Goal: Task Accomplishment & Management: Manage account settings

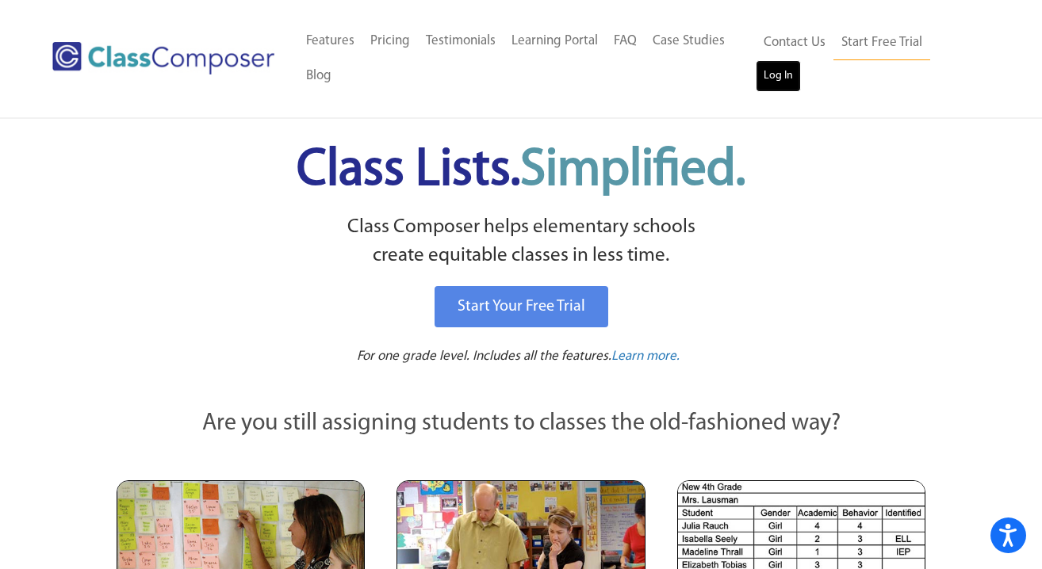
click at [768, 81] on link "Log In" at bounding box center [777, 76] width 45 height 32
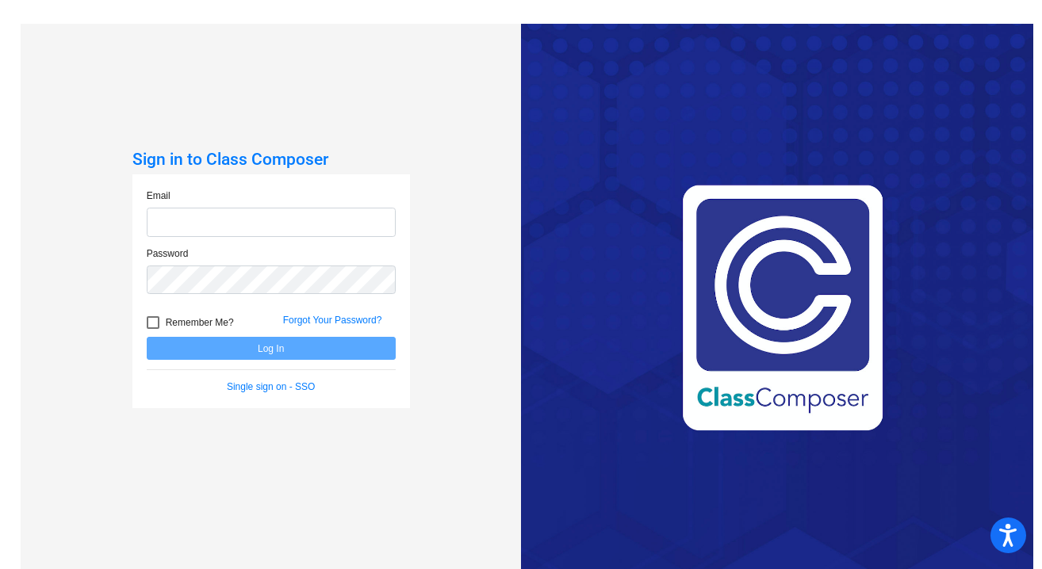
type input "[EMAIL_ADDRESS][DOMAIN_NAME]"
click at [273, 350] on button "Log In" at bounding box center [271, 348] width 249 height 23
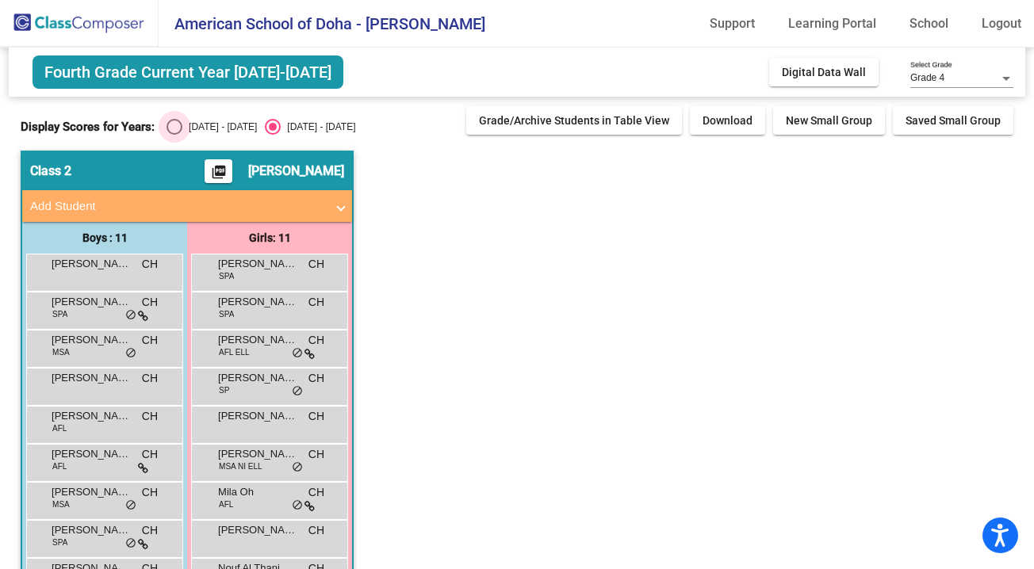
click at [169, 127] on div "Select an option" at bounding box center [174, 127] width 16 height 16
click at [174, 135] on input "[DATE] - [DATE]" at bounding box center [174, 135] width 1 height 1
radio input "true"
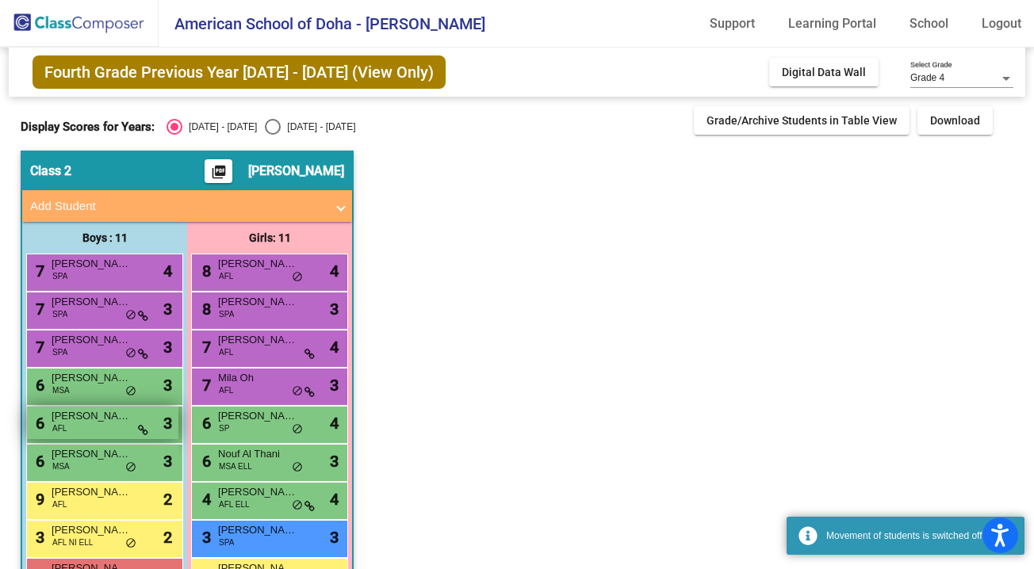
scroll to position [128, 0]
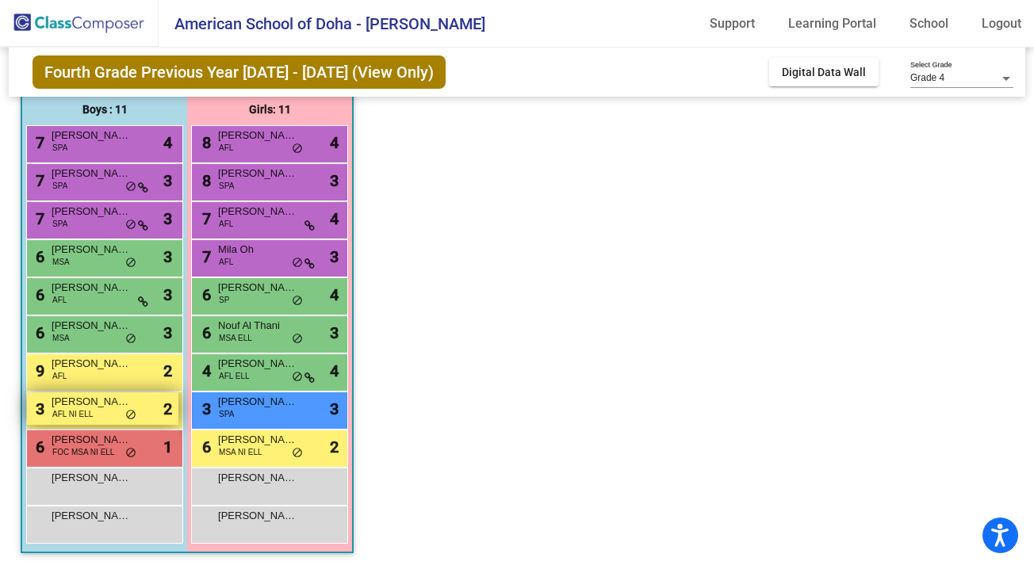
click at [87, 408] on span "AFL NI ELL" at bounding box center [72, 414] width 40 height 12
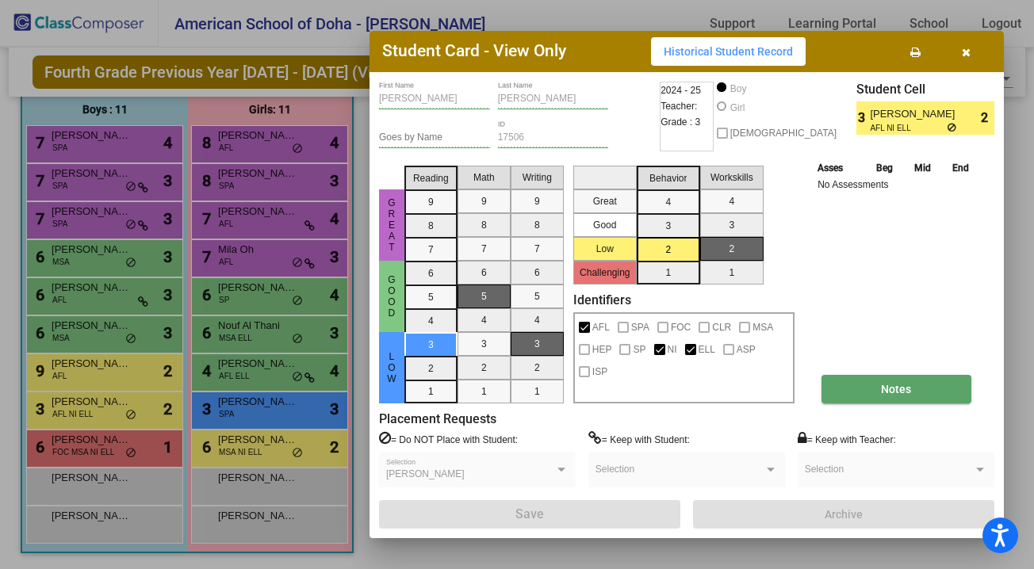
click at [865, 389] on button "Notes" at bounding box center [896, 389] width 150 height 29
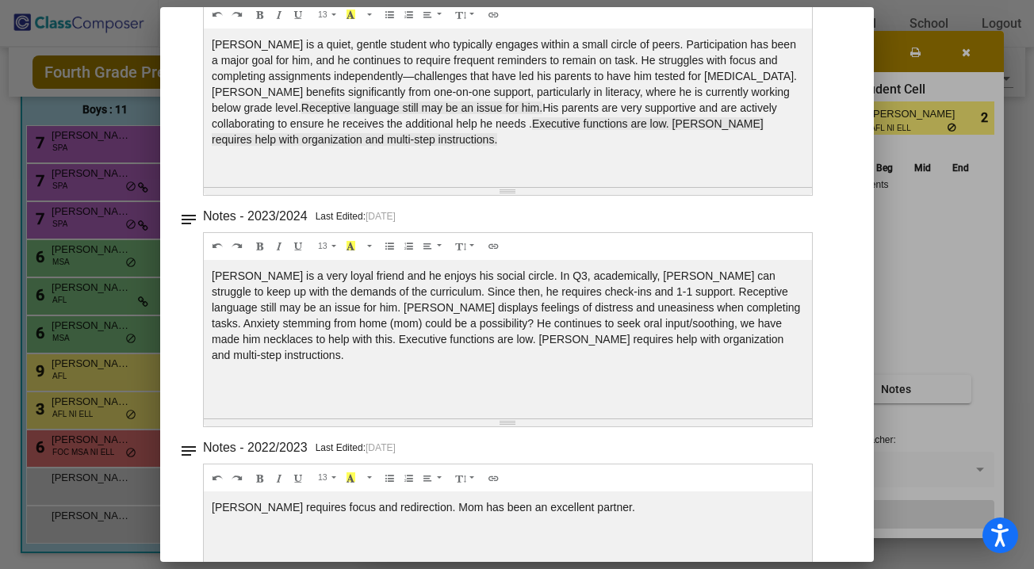
scroll to position [0, 0]
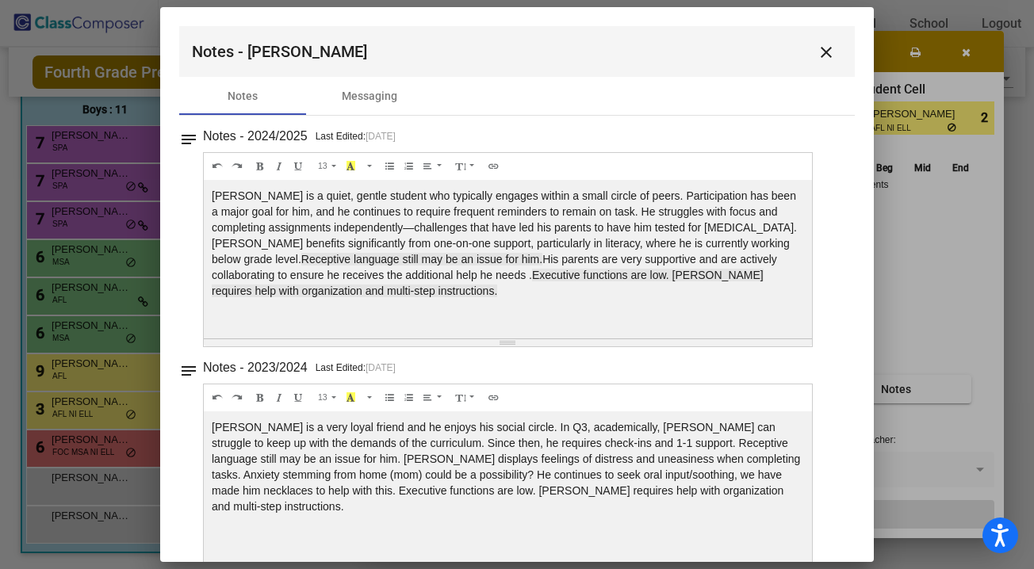
click at [816, 48] on mat-icon "close" at bounding box center [825, 52] width 19 height 19
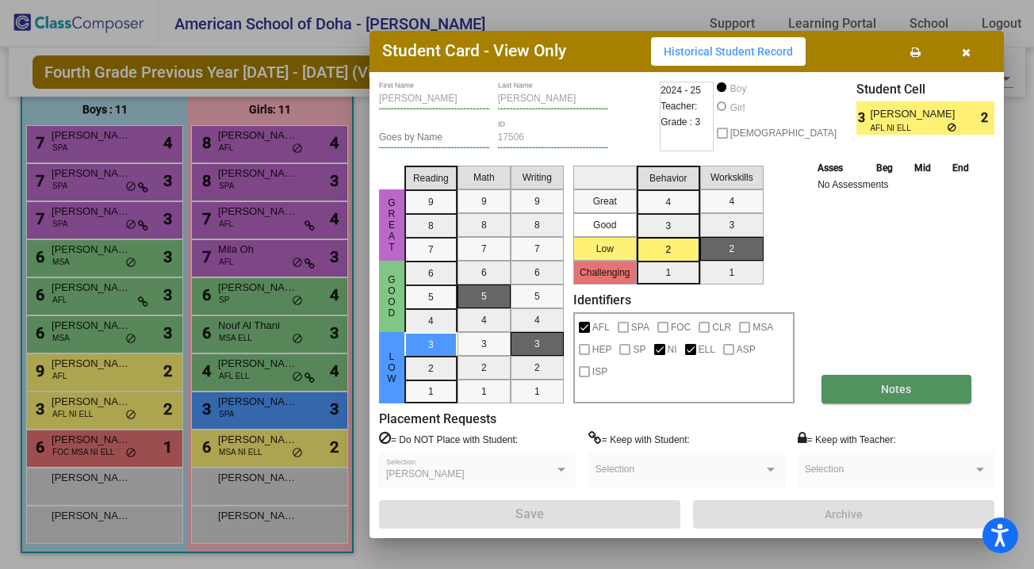
click at [878, 393] on button "Notes" at bounding box center [896, 389] width 150 height 29
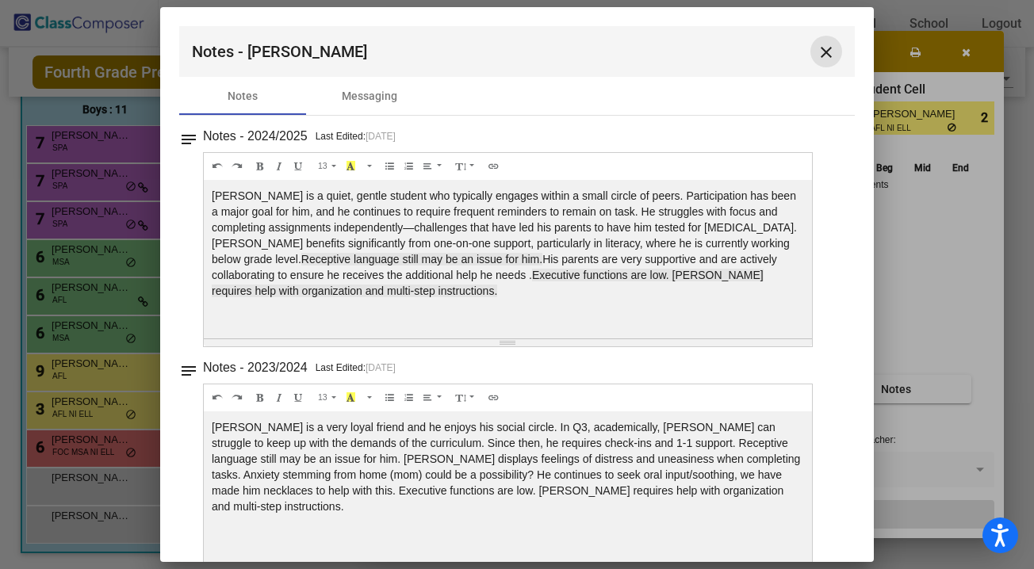
click at [823, 51] on mat-icon "close" at bounding box center [825, 52] width 19 height 19
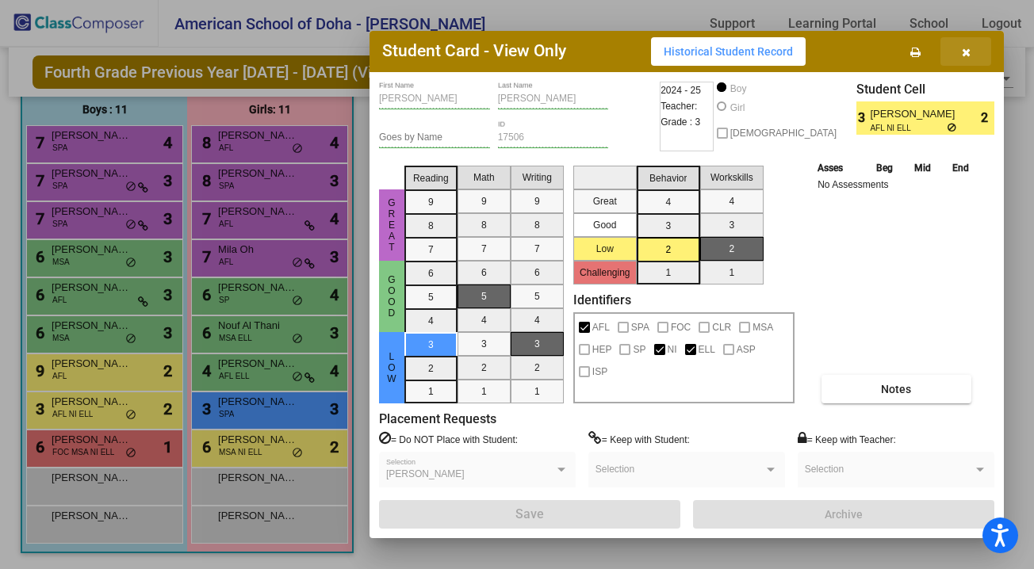
click at [963, 48] on icon "button" at bounding box center [966, 52] width 9 height 11
